Goal: Navigation & Orientation: Find specific page/section

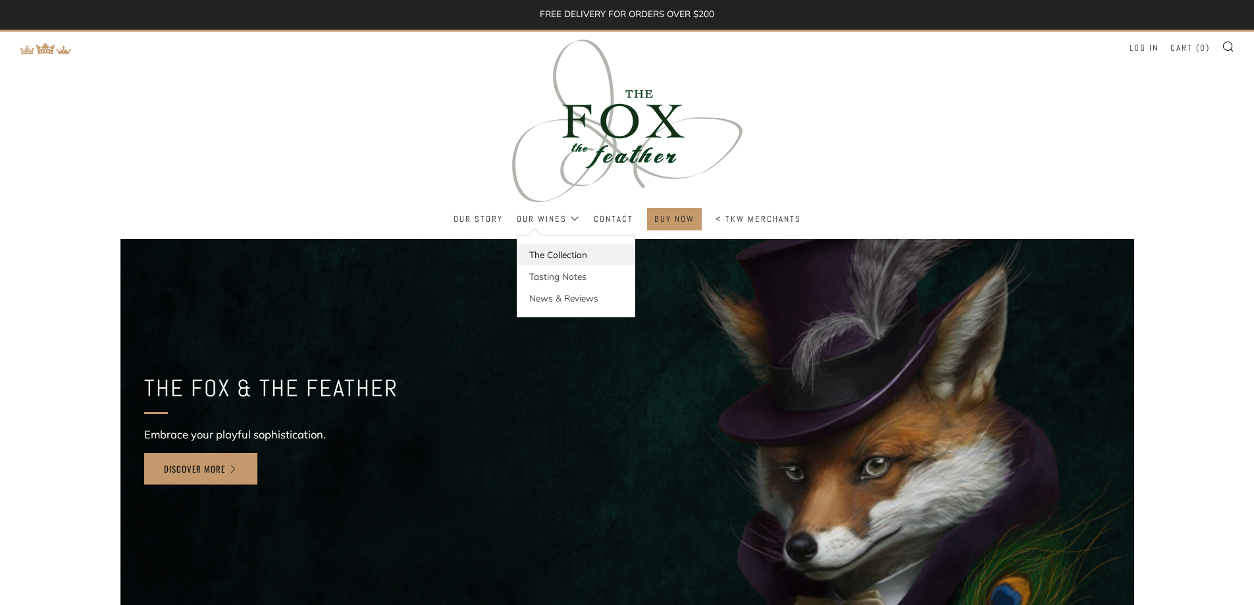
click at [557, 255] on link "The Collection" at bounding box center [575, 254] width 117 height 22
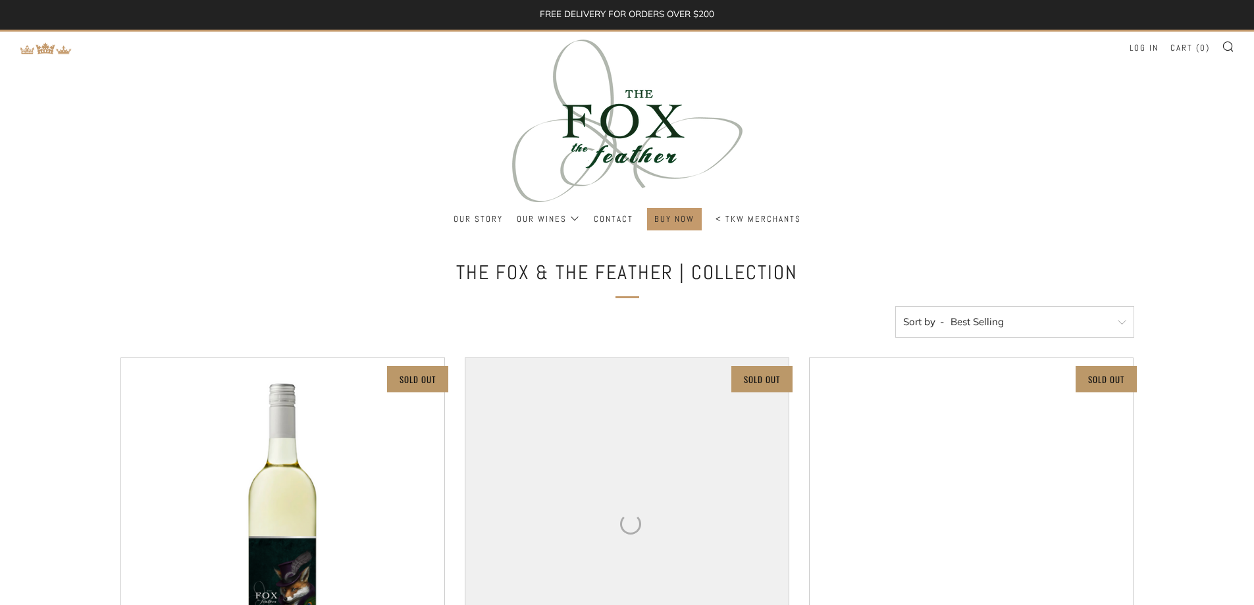
select select "best-selling"
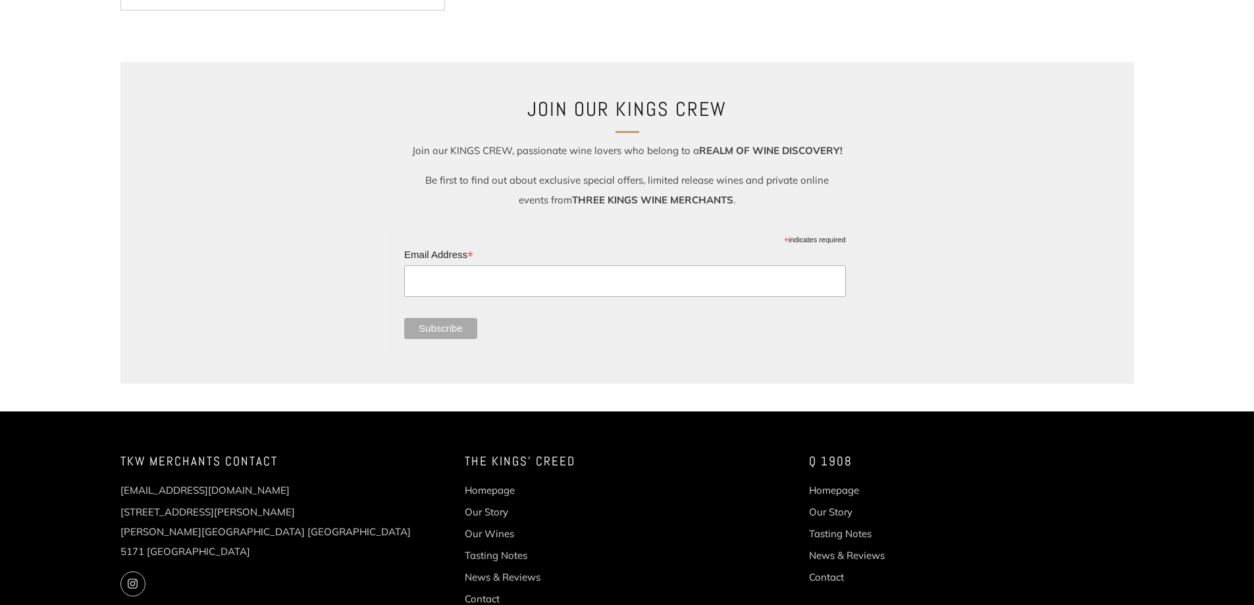
scroll to position [1302, 0]
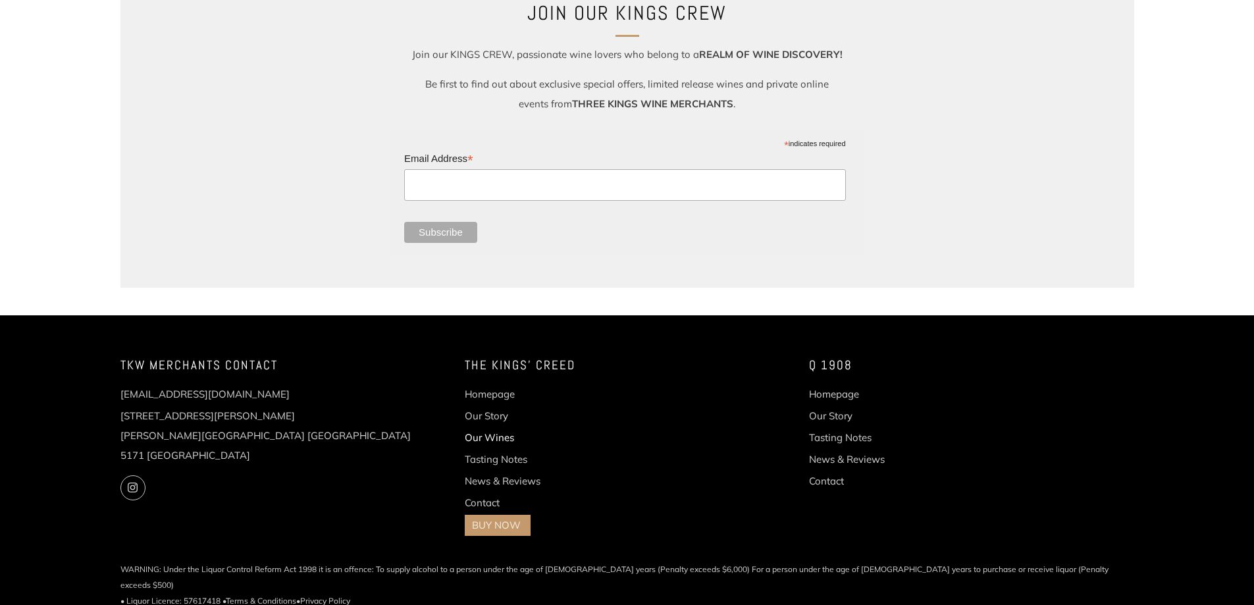
click at [492, 440] on link "Our Wines" at bounding box center [489, 437] width 49 height 13
